Goal: Obtain resource: Obtain resource

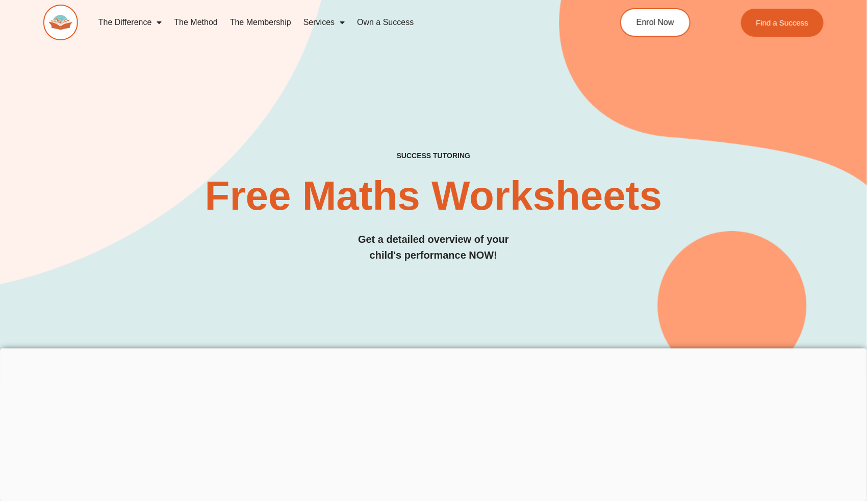
scroll to position [438, 0]
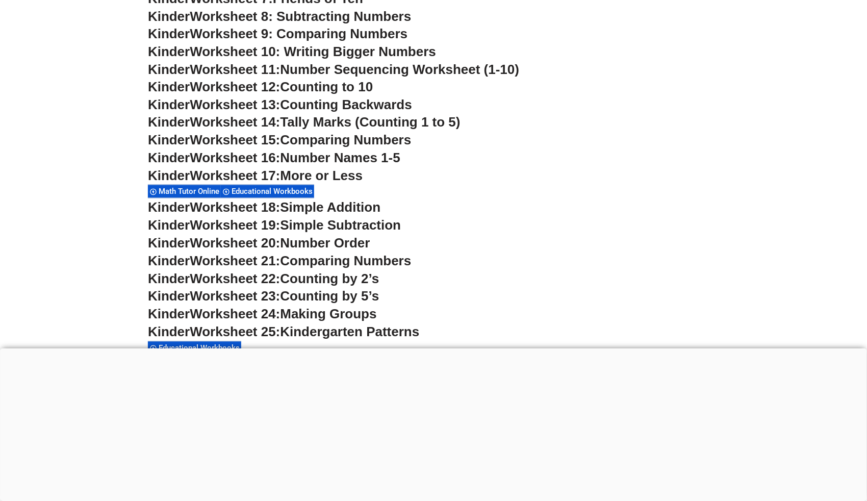
scroll to position [716, 0]
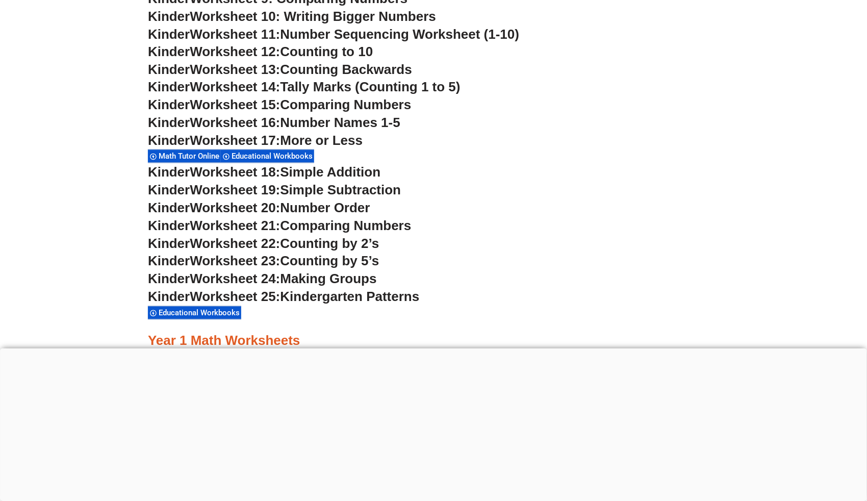
click at [434, 348] on div at bounding box center [433, 348] width 867 height 0
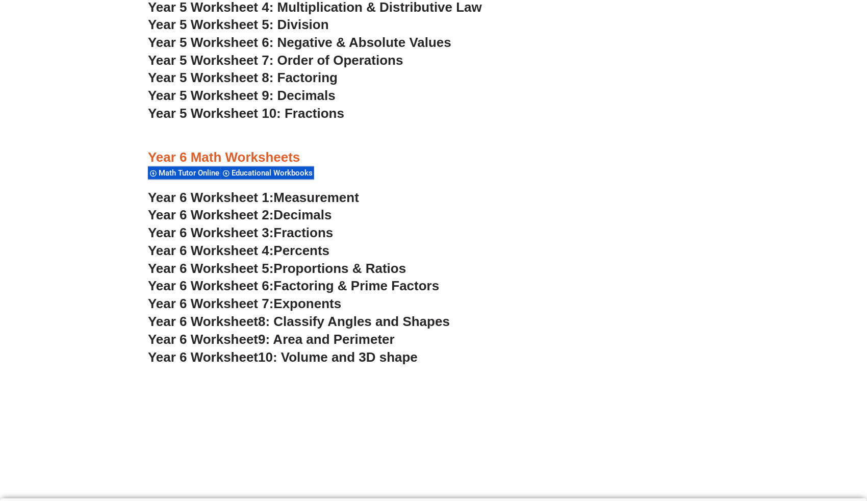
scroll to position [2274, 0]
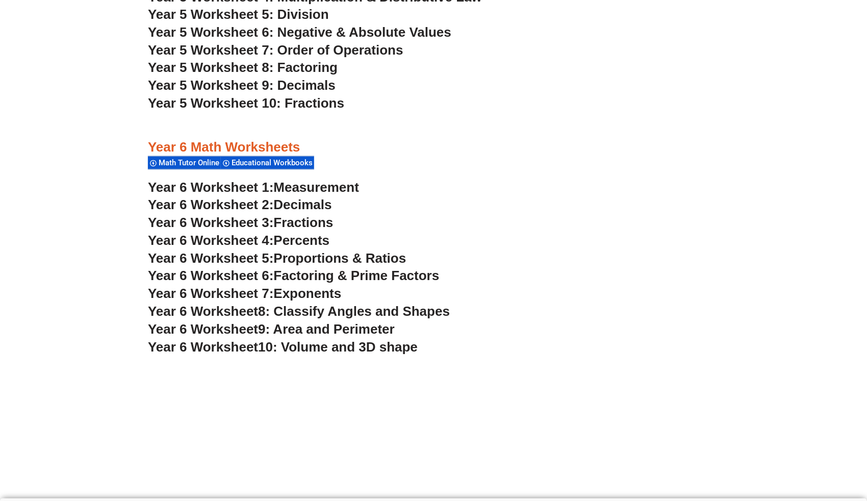
drag, startPoint x: 298, startPoint y: 162, endPoint x: 379, endPoint y: 139, distance: 83.8
click at [379, 139] on div "Year 4 Math Worksheets Math Tutor Online Educational Workbooks Year 4 Worksheet…" at bounding box center [434, 17] width 582 height 689
click at [309, 161] on span "Educational Workbooks" at bounding box center [274, 163] width 84 height 9
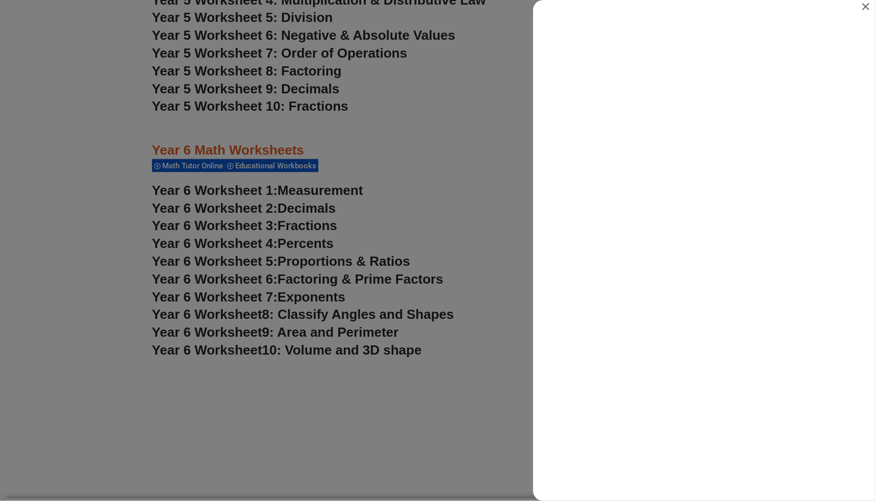
scroll to position [0, 0]
click at [867, 7] on icon "Close" at bounding box center [866, 7] width 12 height 12
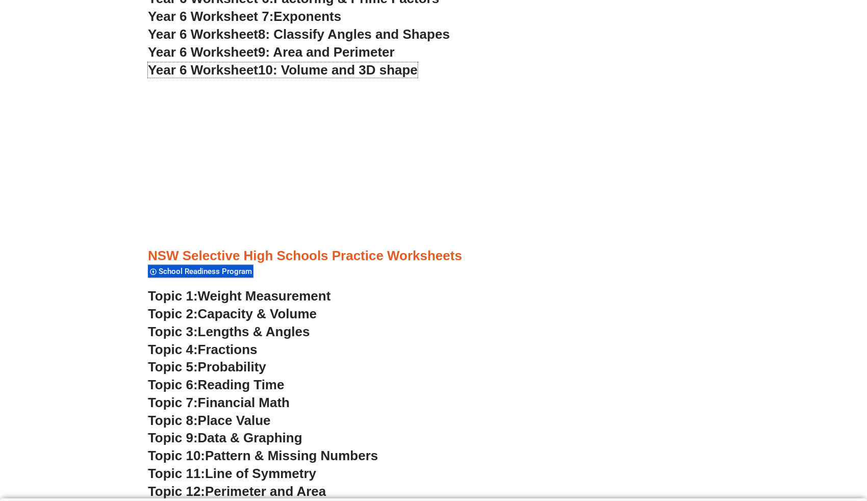
scroll to position [2747, 0]
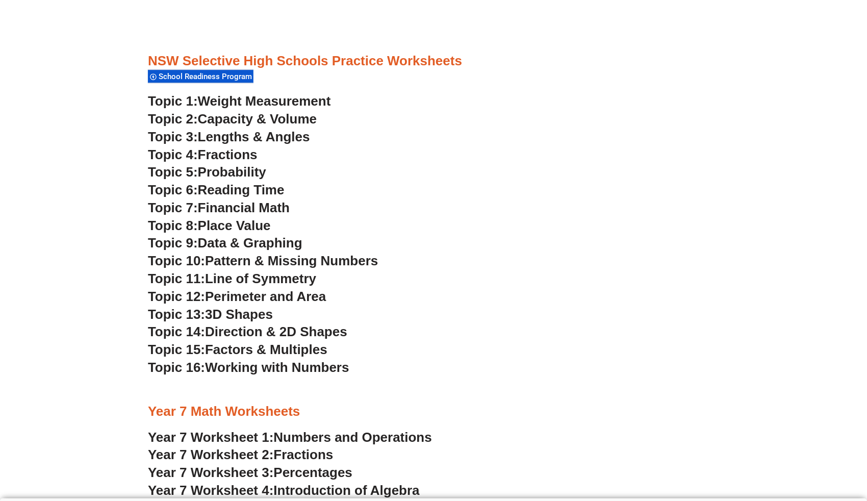
drag, startPoint x: 242, startPoint y: 355, endPoint x: 235, endPoint y: 353, distance: 7.4
drag, startPoint x: 267, startPoint y: 244, endPoint x: 113, endPoint y: 229, distance: 155.3
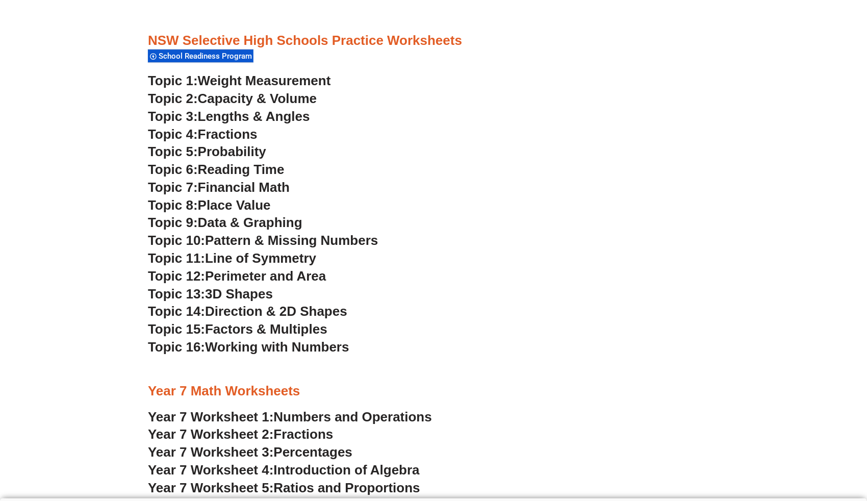
scroll to position [3114, 0]
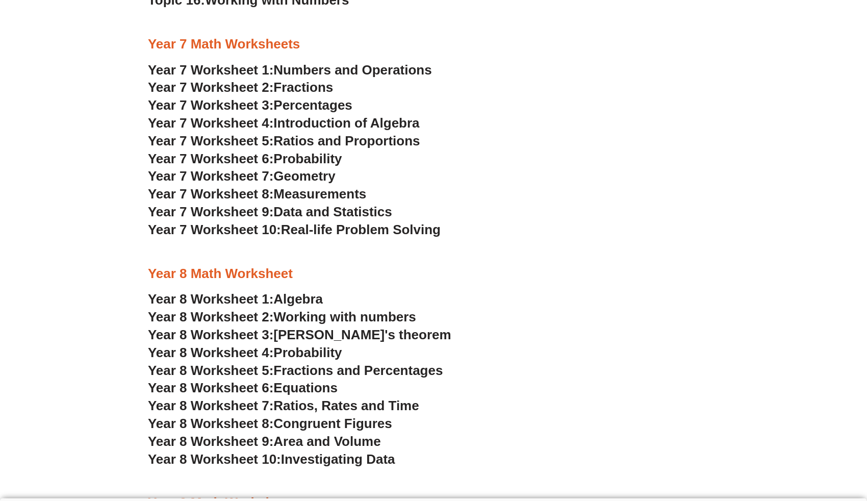
click at [117, 339] on section "NSW Selective High Schools Practice Worksheets School Readiness Program Topic 1…" at bounding box center [433, 197] width 867 height 1044
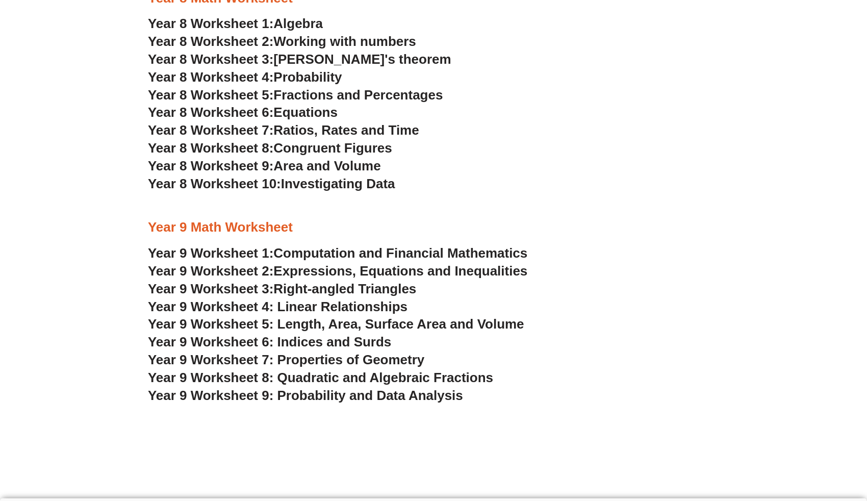
scroll to position [3359, 0]
